Goal: Ask a question

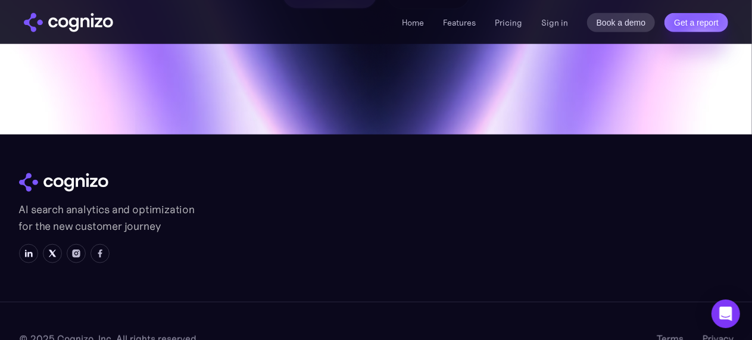
scroll to position [5173, 0]
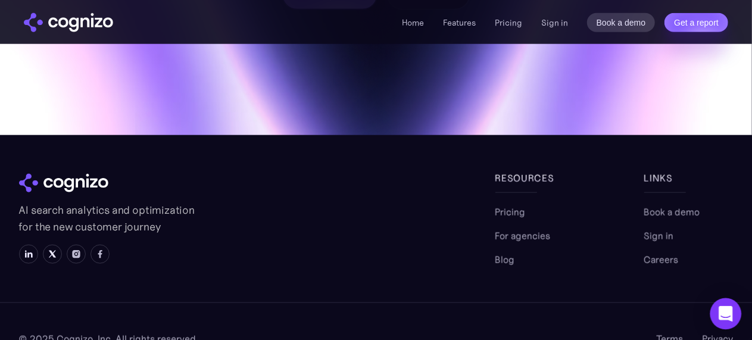
click at [723, 316] on icon "Open Intercom Messenger" at bounding box center [725, 313] width 15 height 15
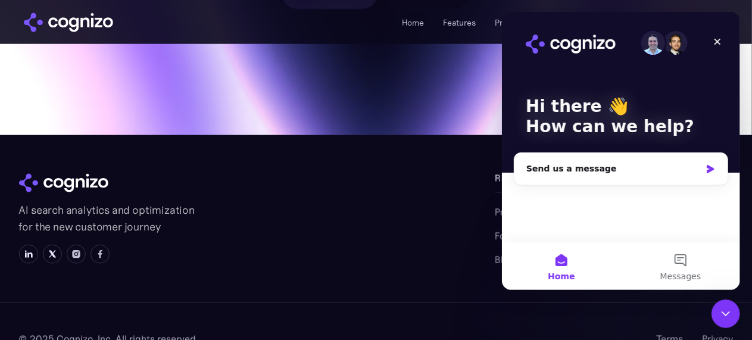
scroll to position [0, 0]
click at [679, 258] on button "Messages" at bounding box center [680, 266] width 119 height 48
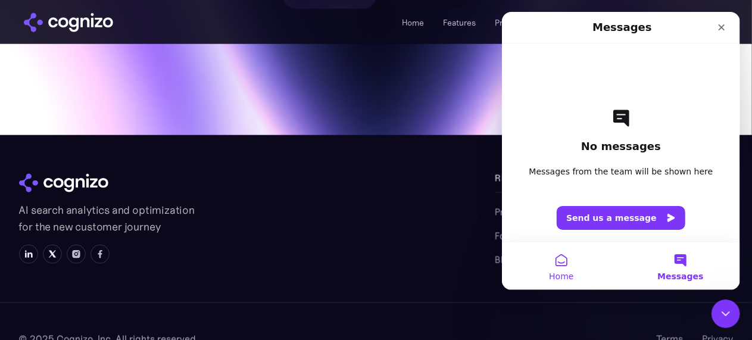
click at [563, 254] on button "Home" at bounding box center [560, 266] width 119 height 48
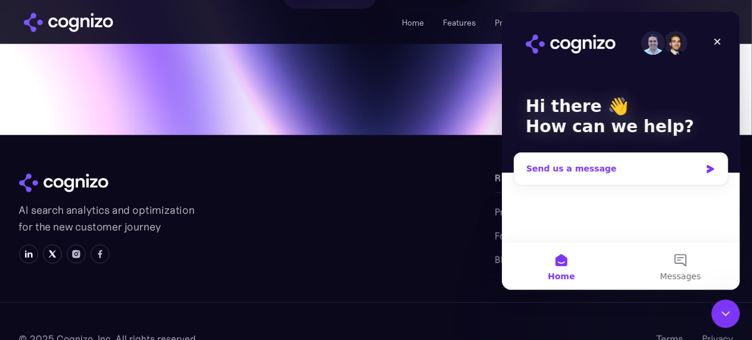
click at [652, 176] on div "Send us a message" at bounding box center [620, 169] width 213 height 32
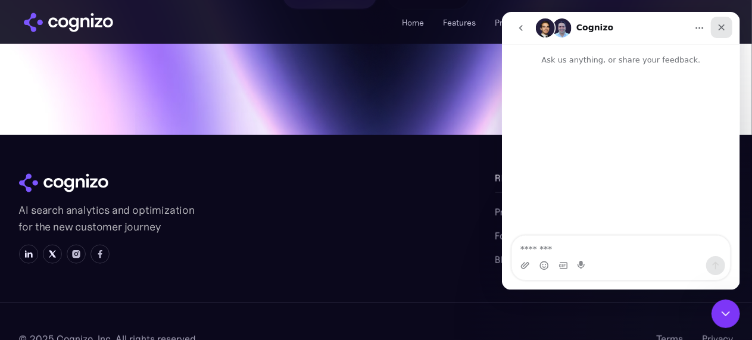
click at [719, 32] on icon "Close" at bounding box center [722, 28] width 10 height 10
